Goal: Find specific page/section: Find specific page/section

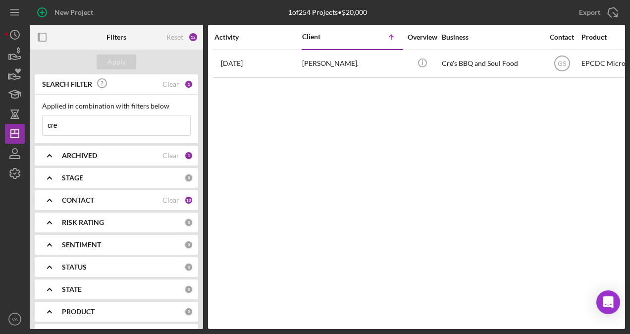
click at [78, 117] on input "cre" at bounding box center [117, 125] width 148 height 20
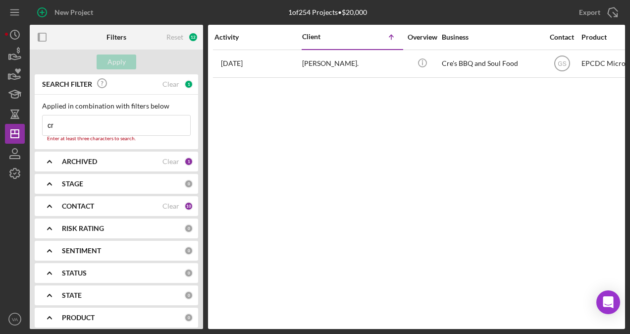
type input "c"
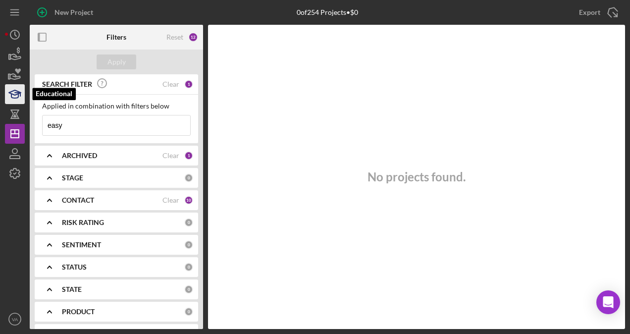
type input "easy"
click at [16, 93] on icon "button" at bounding box center [17, 94] width 5 height 3
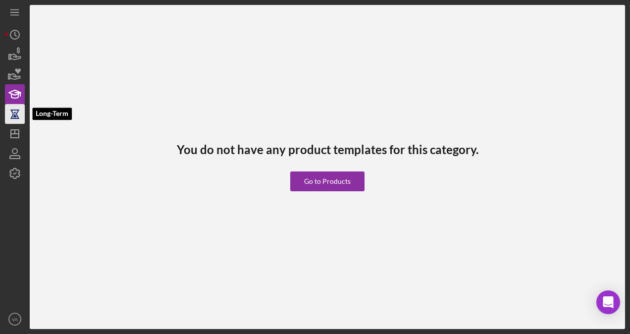
click at [22, 113] on icon "button" at bounding box center [14, 114] width 25 height 25
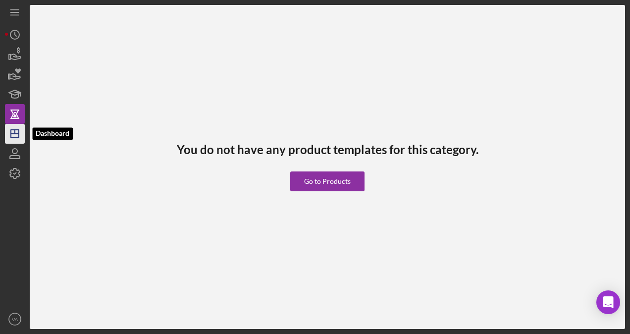
click at [23, 131] on icon "Icon/Dashboard" at bounding box center [14, 133] width 25 height 25
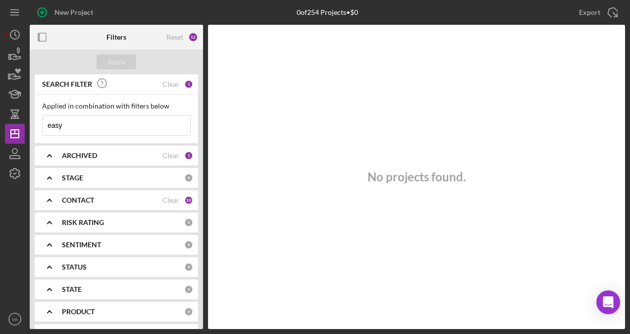
drag, startPoint x: 81, startPoint y: 130, endPoint x: 75, endPoint y: 131, distance: 6.0
click at [81, 129] on input "easy" at bounding box center [117, 125] width 148 height 20
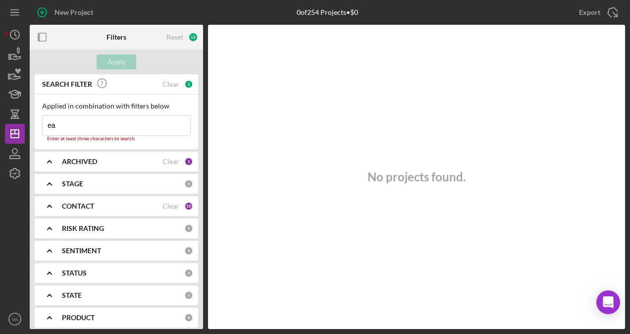
type input "e"
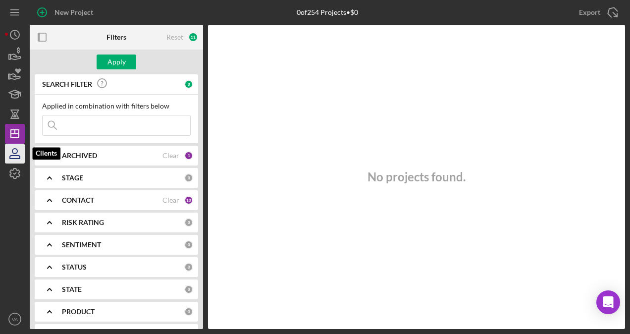
click at [20, 153] on icon "button" at bounding box center [14, 153] width 25 height 25
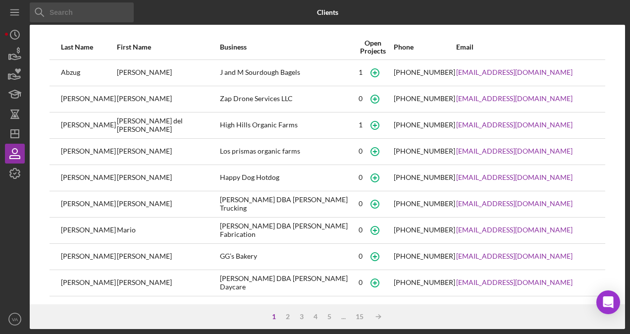
click at [80, 7] on input at bounding box center [82, 12] width 104 height 20
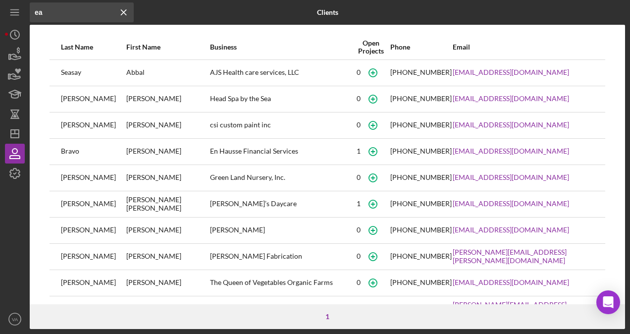
type input "e"
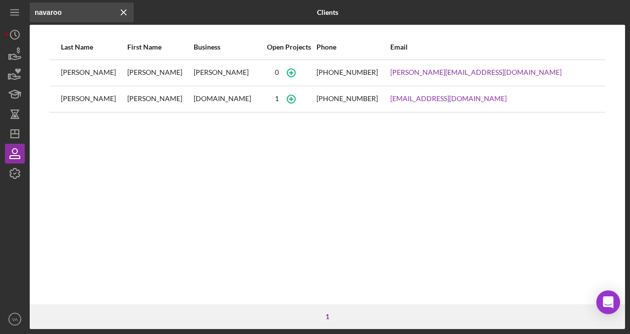
type input "navaroo"
click at [123, 15] on icon "Icon/Menu Close" at bounding box center [124, 12] width 20 height 20
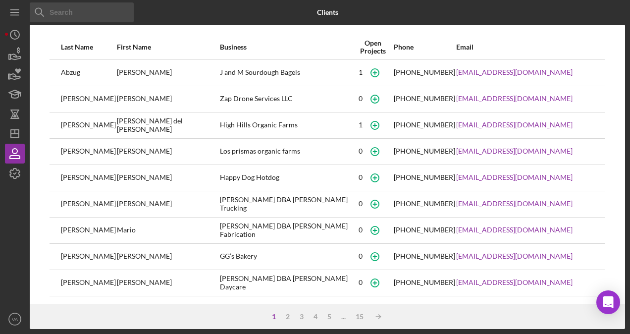
click at [113, 14] on input at bounding box center [82, 12] width 104 height 20
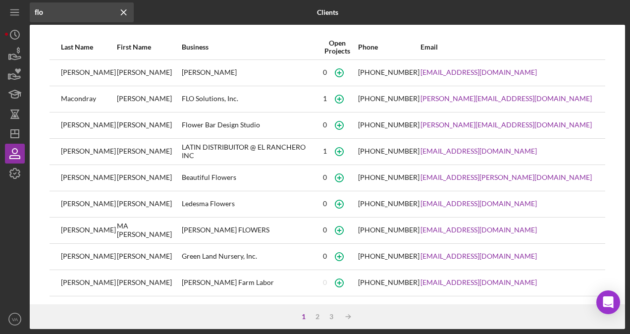
type input "flo"
click at [124, 13] on icon "Icon/Menu Close" at bounding box center [124, 12] width 20 height 20
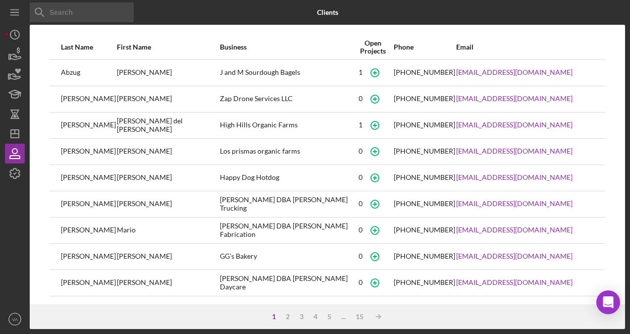
click at [114, 18] on input at bounding box center [82, 12] width 104 height 20
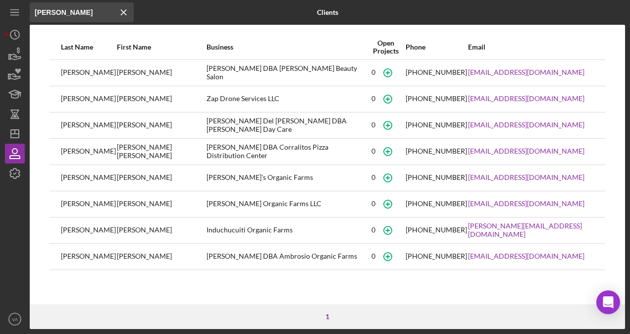
click at [75, 10] on input "[PERSON_NAME]" at bounding box center [82, 12] width 104 height 20
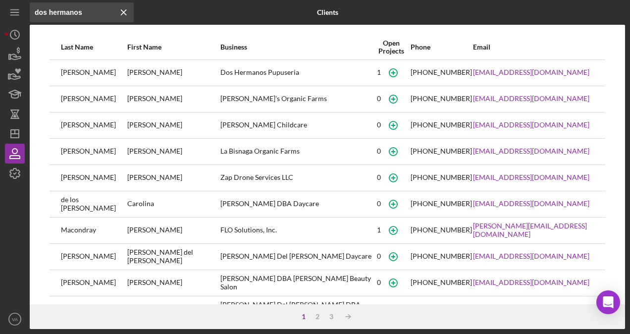
type input "dos hermanos"
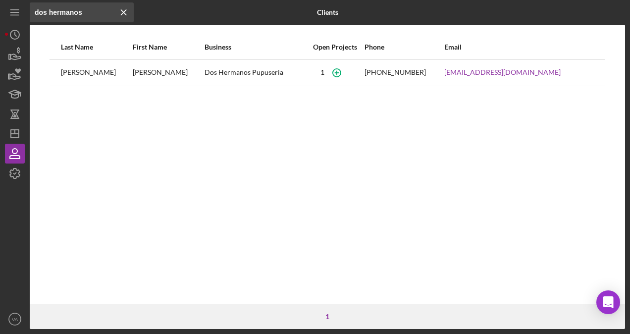
click at [272, 76] on div "Dos Hermanos Pupuseria" at bounding box center [255, 72] width 101 height 25
click at [133, 73] on div "[PERSON_NAME]" at bounding box center [168, 72] width 71 height 25
click at [17, 133] on icon "Icon/Dashboard" at bounding box center [14, 133] width 25 height 25
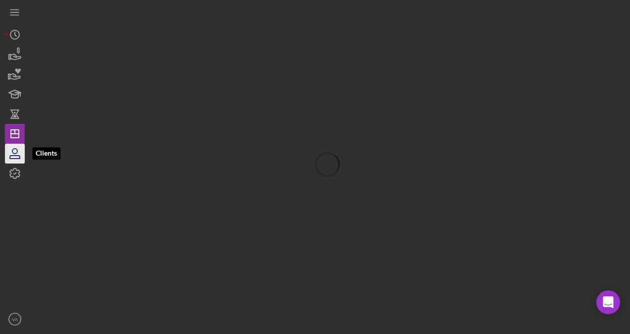
click at [15, 151] on icon "button" at bounding box center [14, 153] width 25 height 25
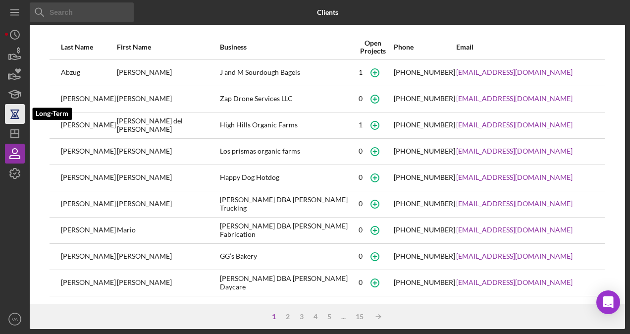
click at [17, 116] on icon "button" at bounding box center [14, 113] width 7 height 7
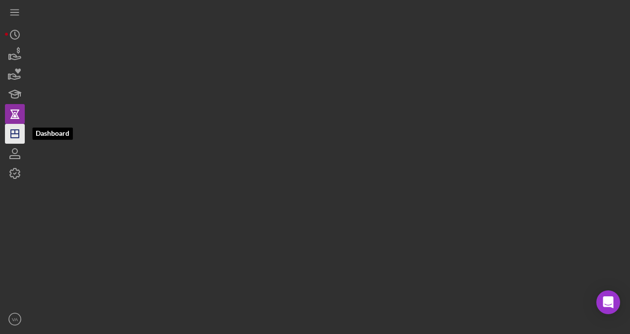
click at [18, 128] on icon "Icon/Dashboard" at bounding box center [14, 133] width 25 height 25
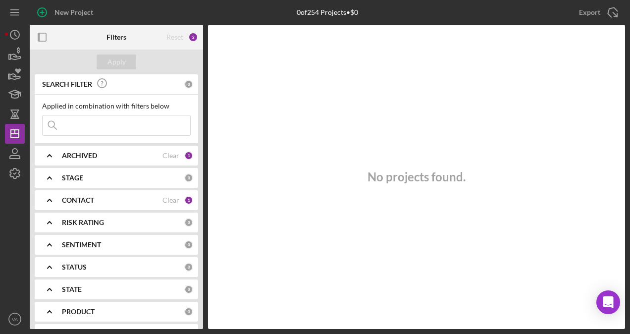
click at [119, 134] on input at bounding box center [117, 125] width 148 height 20
click at [117, 131] on input "dos hermanos" at bounding box center [117, 125] width 148 height 20
drag, startPoint x: 117, startPoint y: 125, endPoint x: 63, endPoint y: 125, distance: 53.5
click at [63, 125] on input "dos hermanos" at bounding box center [117, 125] width 148 height 20
drag, startPoint x: 65, startPoint y: 124, endPoint x: 52, endPoint y: 128, distance: 13.5
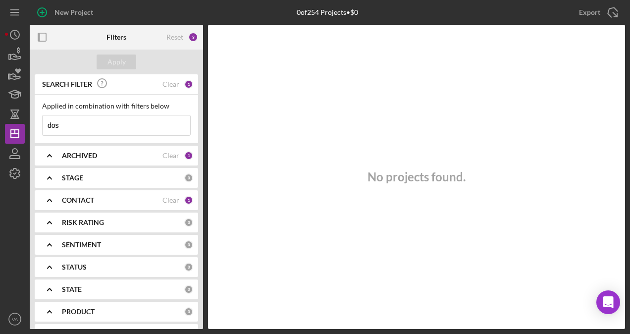
click at [52, 128] on input "dos" at bounding box center [117, 125] width 148 height 20
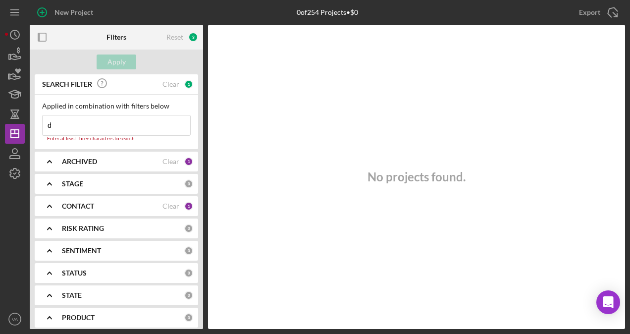
click at [62, 125] on input "d" at bounding box center [117, 125] width 148 height 20
type input "[PERSON_NAME]"
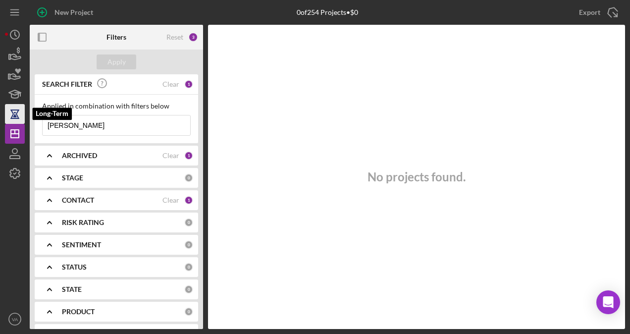
click at [11, 116] on icon "button" at bounding box center [14, 114] width 25 height 25
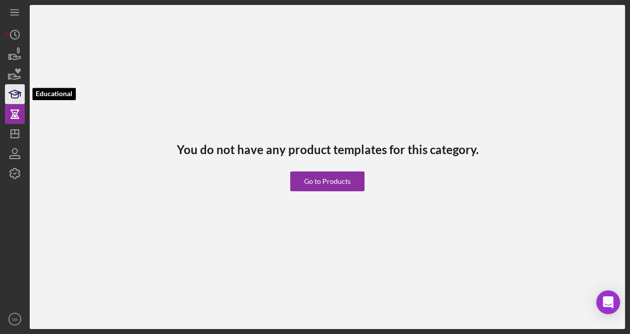
click at [15, 93] on icon "button" at bounding box center [17, 94] width 5 height 3
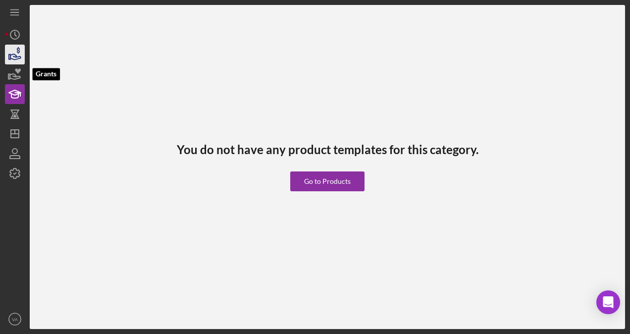
click at [19, 57] on icon "button" at bounding box center [14, 54] width 25 height 25
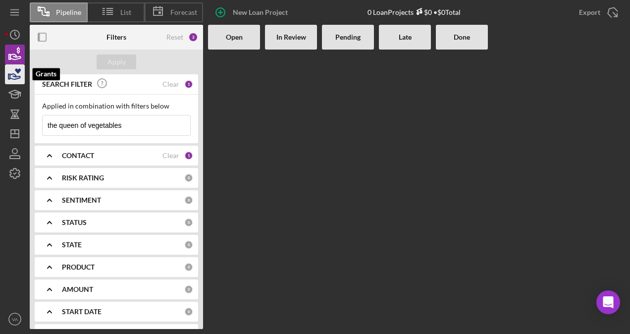
click at [20, 70] on icon "button" at bounding box center [18, 70] width 6 height 5
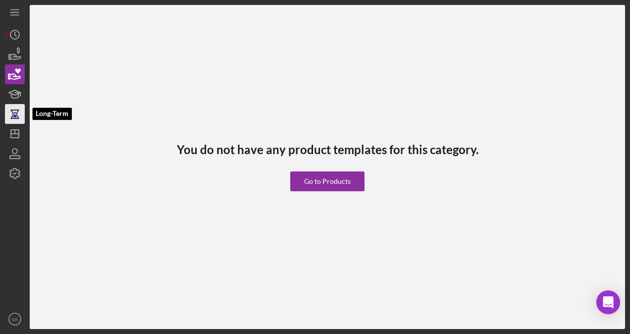
click at [21, 115] on icon "button" at bounding box center [14, 114] width 25 height 25
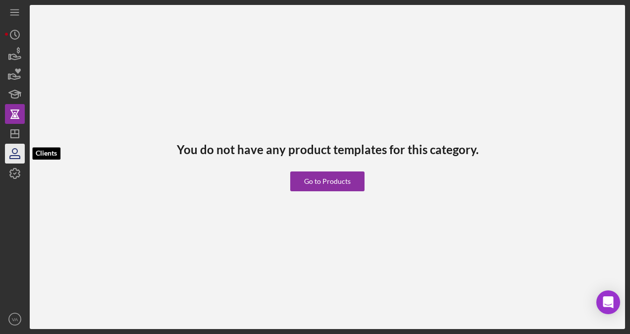
click at [6, 150] on icon "button" at bounding box center [14, 153] width 25 height 25
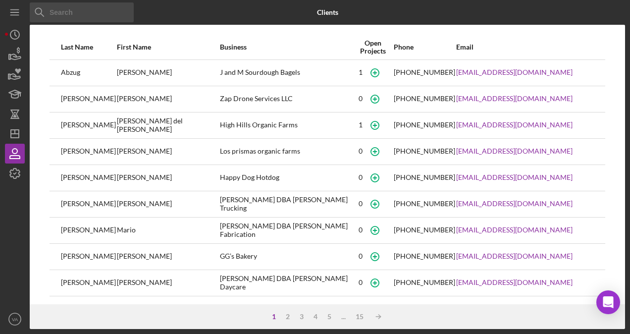
click at [102, 16] on input at bounding box center [82, 12] width 104 height 20
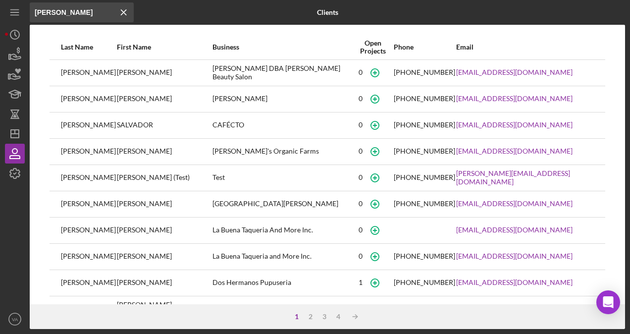
type input "[PERSON_NAME]"
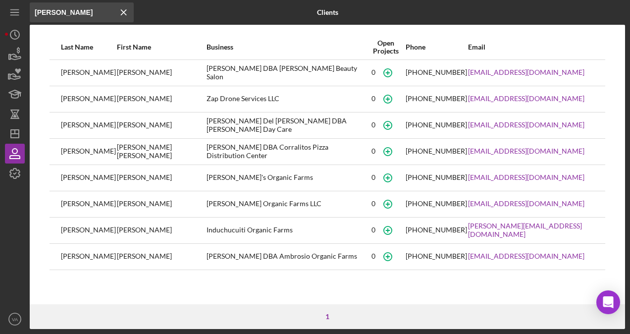
click at [124, 12] on line at bounding box center [123, 12] width 5 height 5
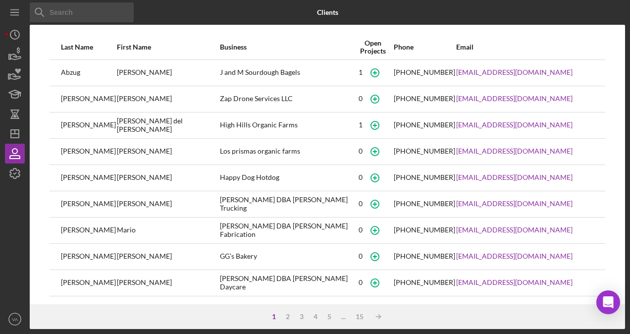
click at [115, 12] on input at bounding box center [82, 12] width 104 height 20
type input "3 queens"
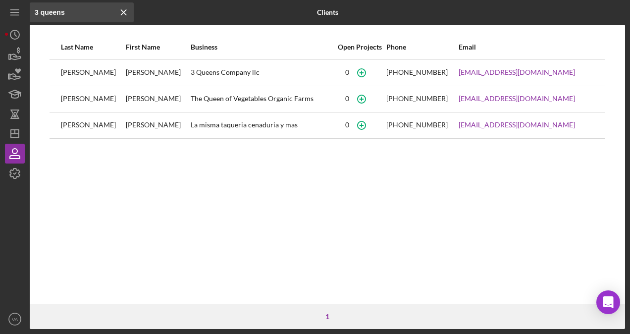
click at [289, 76] on div "3 Queens Company llc" at bounding box center [262, 72] width 143 height 25
click at [93, 17] on input "3 queens" at bounding box center [82, 12] width 104 height 20
